Goal: Check status: Check status

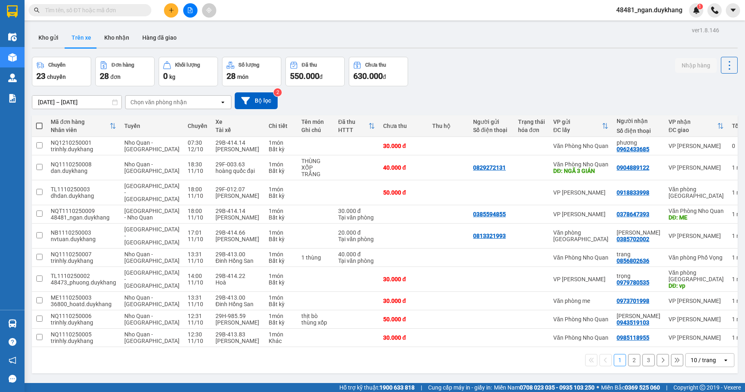
click at [65, 97] on input "10/10/2025 – 12/10/2025" at bounding box center [76, 102] width 89 height 13
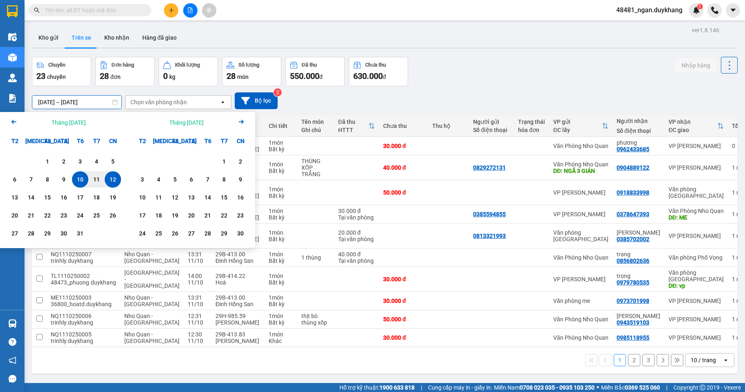
click at [117, 178] on div "12" at bounding box center [112, 180] width 11 height 10
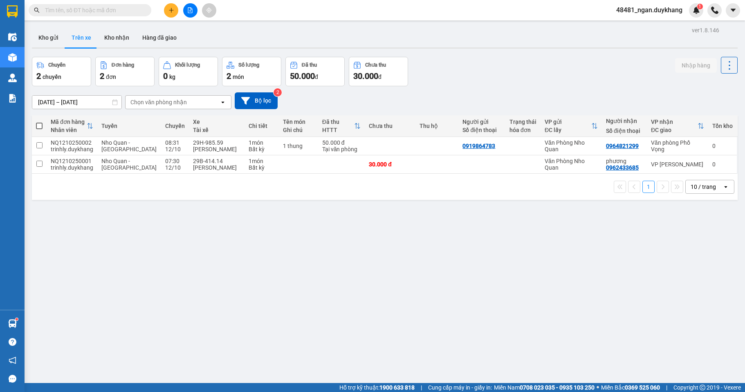
click at [89, 101] on input "12/10/2025 – 12/10/2025" at bounding box center [76, 102] width 89 height 13
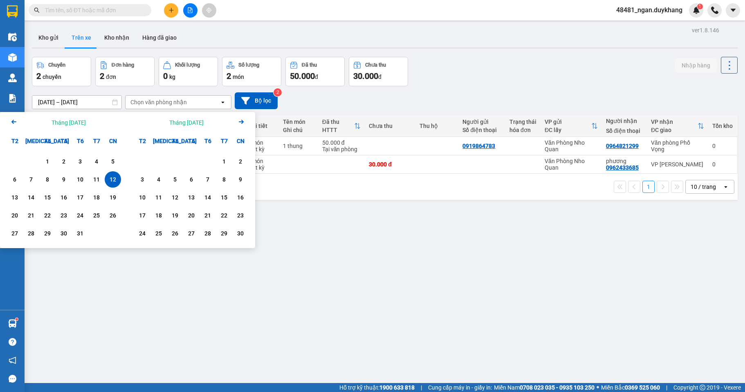
click at [112, 183] on div "12" at bounding box center [112, 180] width 11 height 10
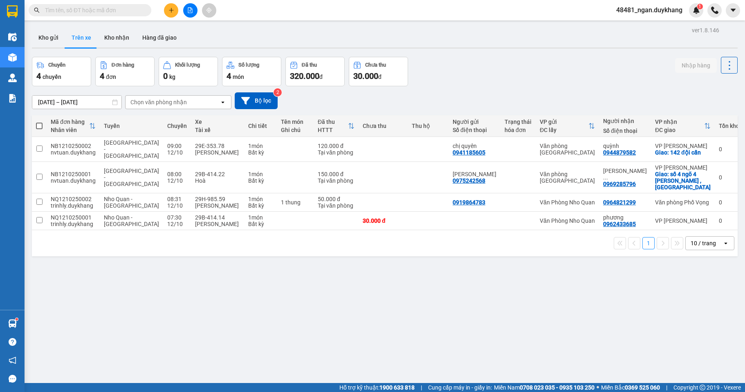
click at [488, 83] on div "Chuyến 4 chuyến Đơn hàng 4 đơn Khối lượng 0 kg Số lượng 4 món Đã thu 320.000 đ …" at bounding box center [385, 71] width 706 height 29
click at [81, 100] on input "12/10/2025 – 12/10/2025" at bounding box center [76, 102] width 89 height 13
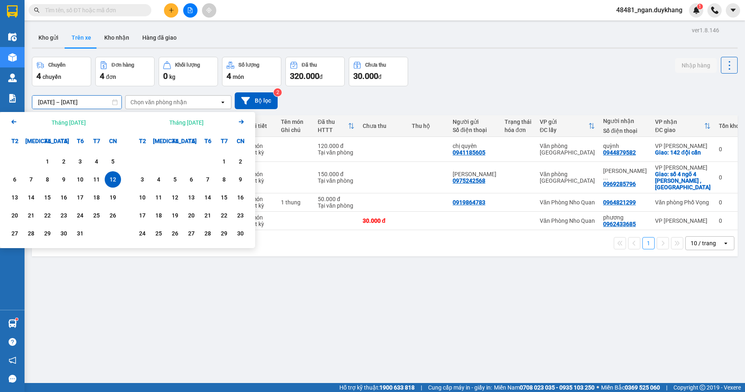
click at [113, 179] on div "12" at bounding box center [112, 180] width 11 height 10
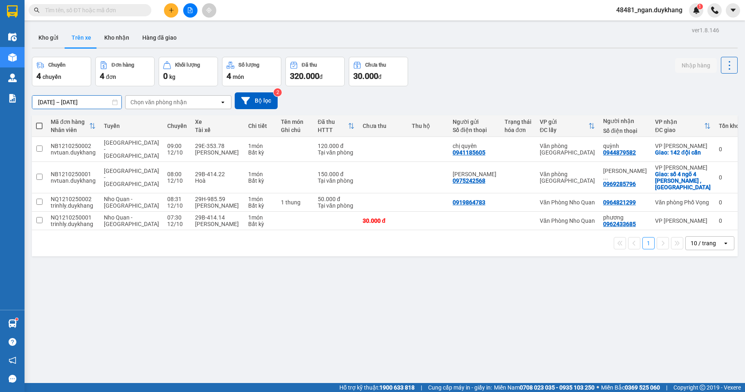
click at [50, 101] on input "12/10/2025 – 12/10/2025" at bounding box center [76, 102] width 89 height 13
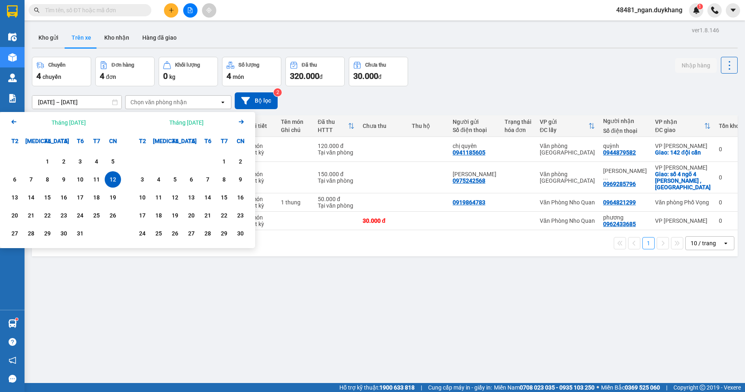
click at [115, 183] on div "12" at bounding box center [112, 180] width 11 height 10
type input "12/10/2025 – 12/10/2025"
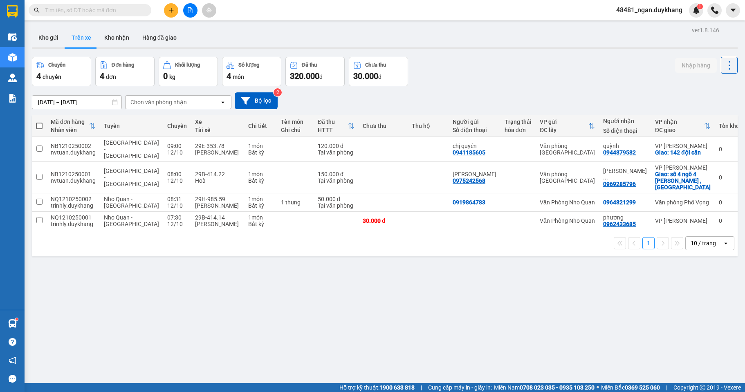
click at [474, 86] on div "12/10/2025 – 12/10/2025 Press the down arrow key to interact with the calendar …" at bounding box center [385, 100] width 706 height 29
drag, startPoint x: 632, startPoint y: 211, endPoint x: 597, endPoint y: 211, distance: 35.2
click at [599, 212] on td "phương 0962433685" at bounding box center [625, 221] width 52 height 18
checkbox input "true"
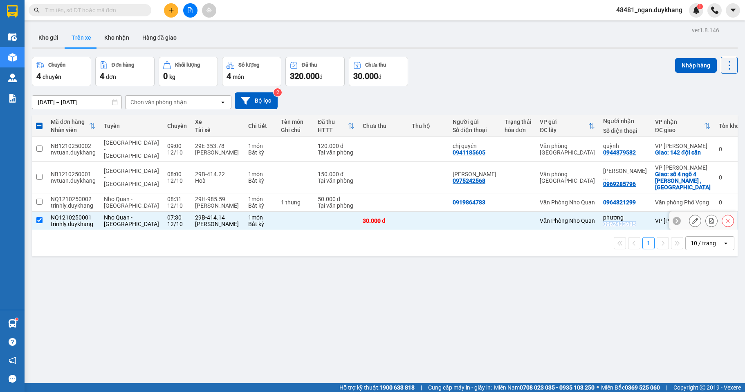
copy div "0962433685"
paste input "0962433685"
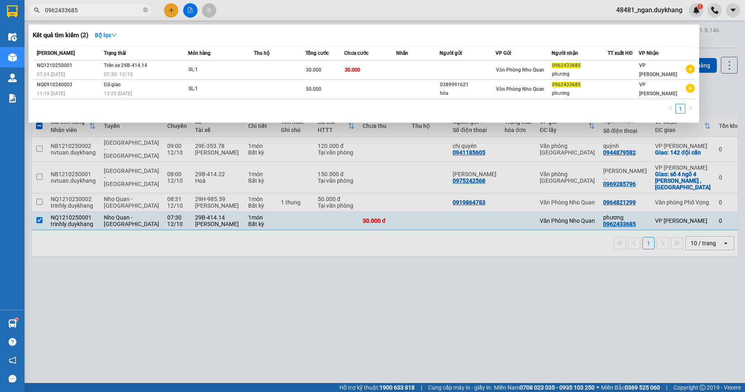
type input "0962433685"
click at [121, 272] on div at bounding box center [372, 196] width 745 height 392
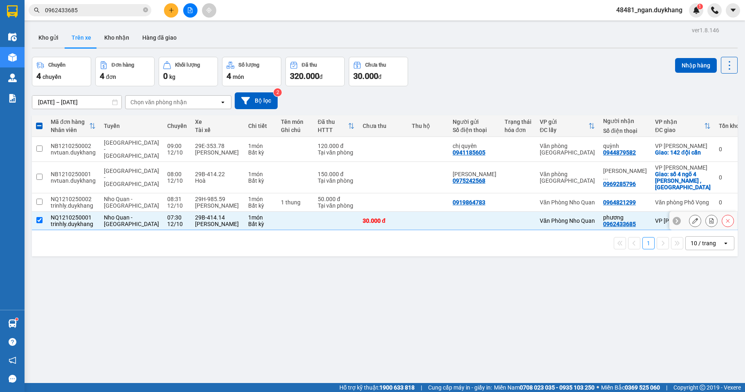
click at [483, 212] on td at bounding box center [475, 221] width 52 height 18
checkbox input "false"
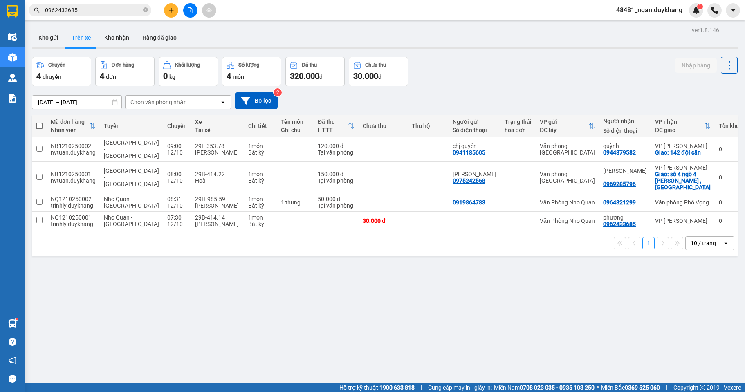
click at [49, 103] on input "12/10/2025 – 12/10/2025" at bounding box center [76, 102] width 89 height 13
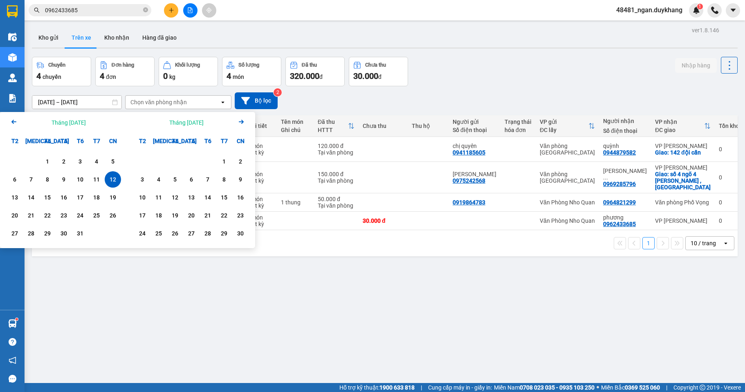
click at [111, 180] on div "12" at bounding box center [112, 180] width 11 height 10
type input "12/10/2025 – 12/10/2025"
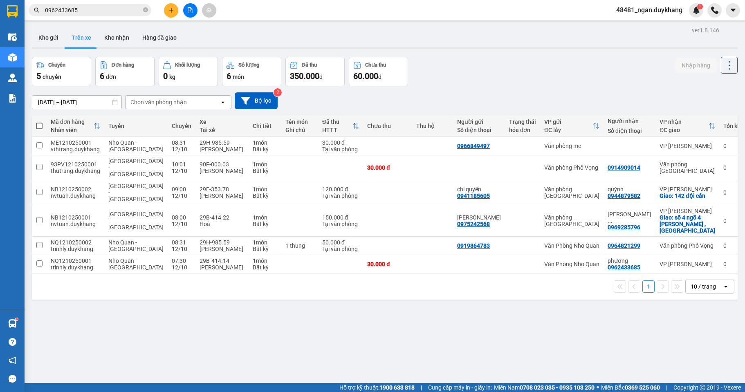
click at [541, 98] on div "12/10/2025 – 12/10/2025 Press the down arrow key to interact with the calendar …" at bounding box center [385, 100] width 706 height 17
